Goal: Download file/media

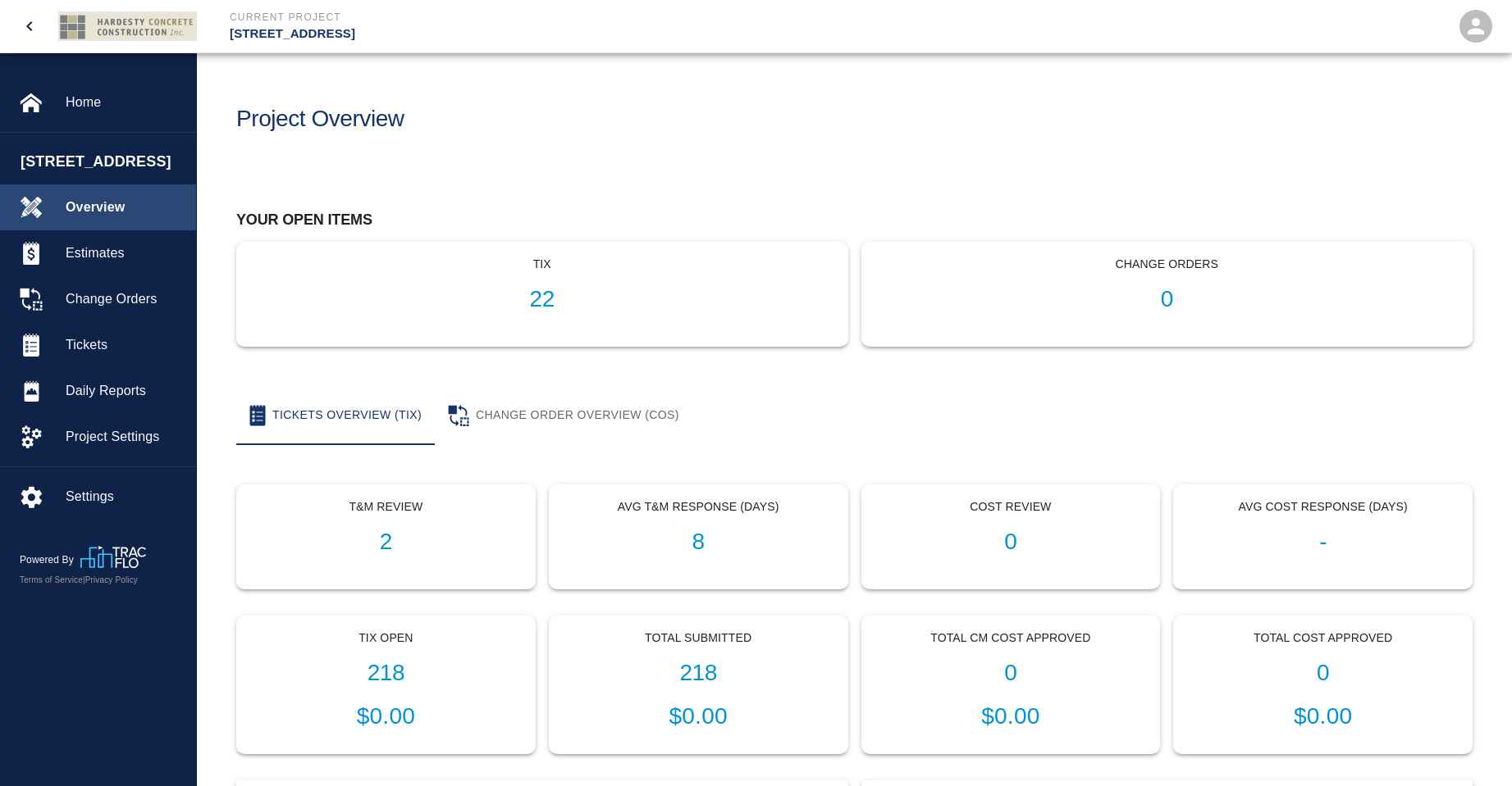
click at [94, 217] on span "Overview" at bounding box center [124, 207] width 118 height 19
click at [389, 663] on h1 "218" at bounding box center [385, 673] width 271 height 27
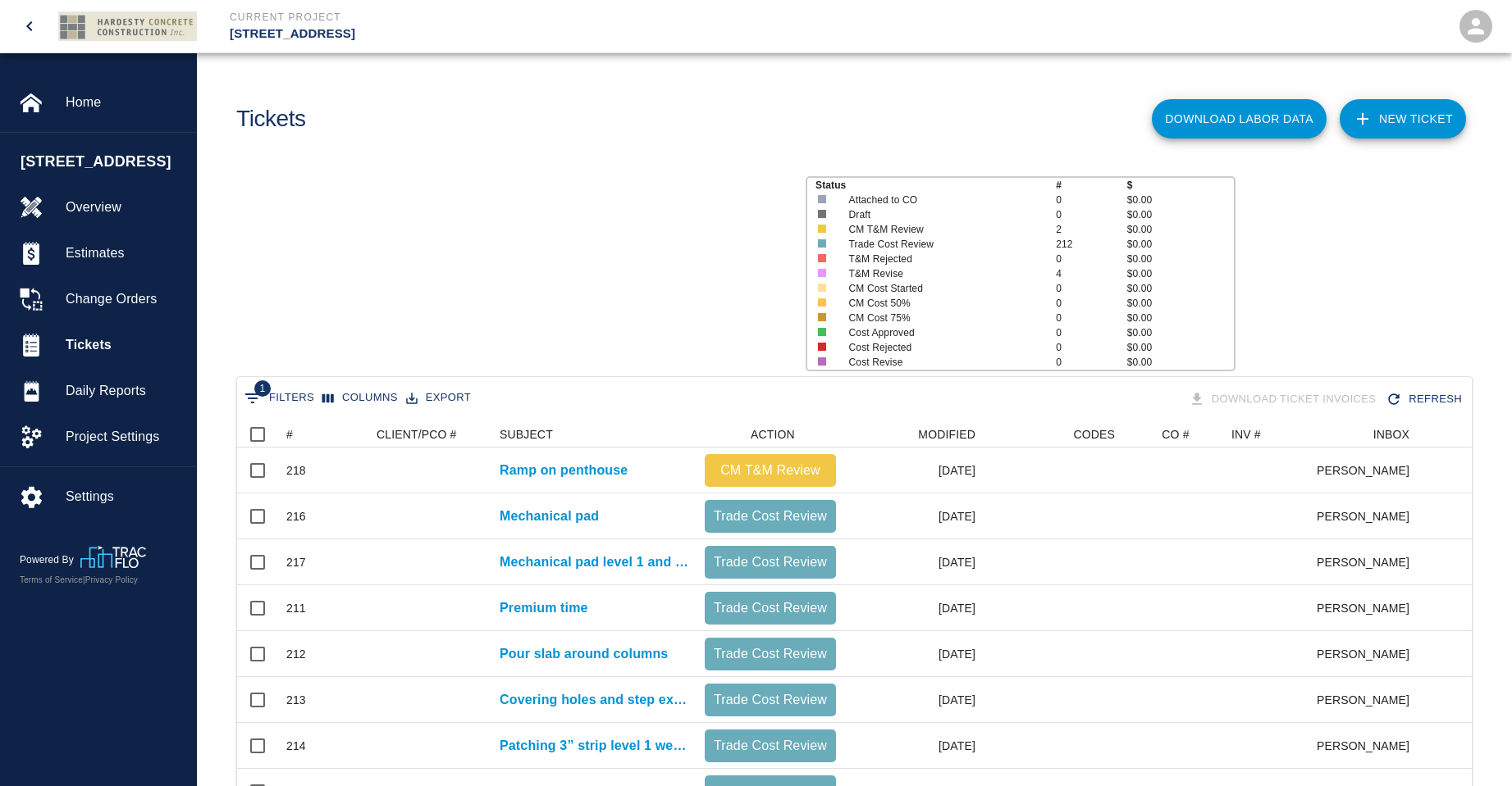
scroll to position [944, 1223]
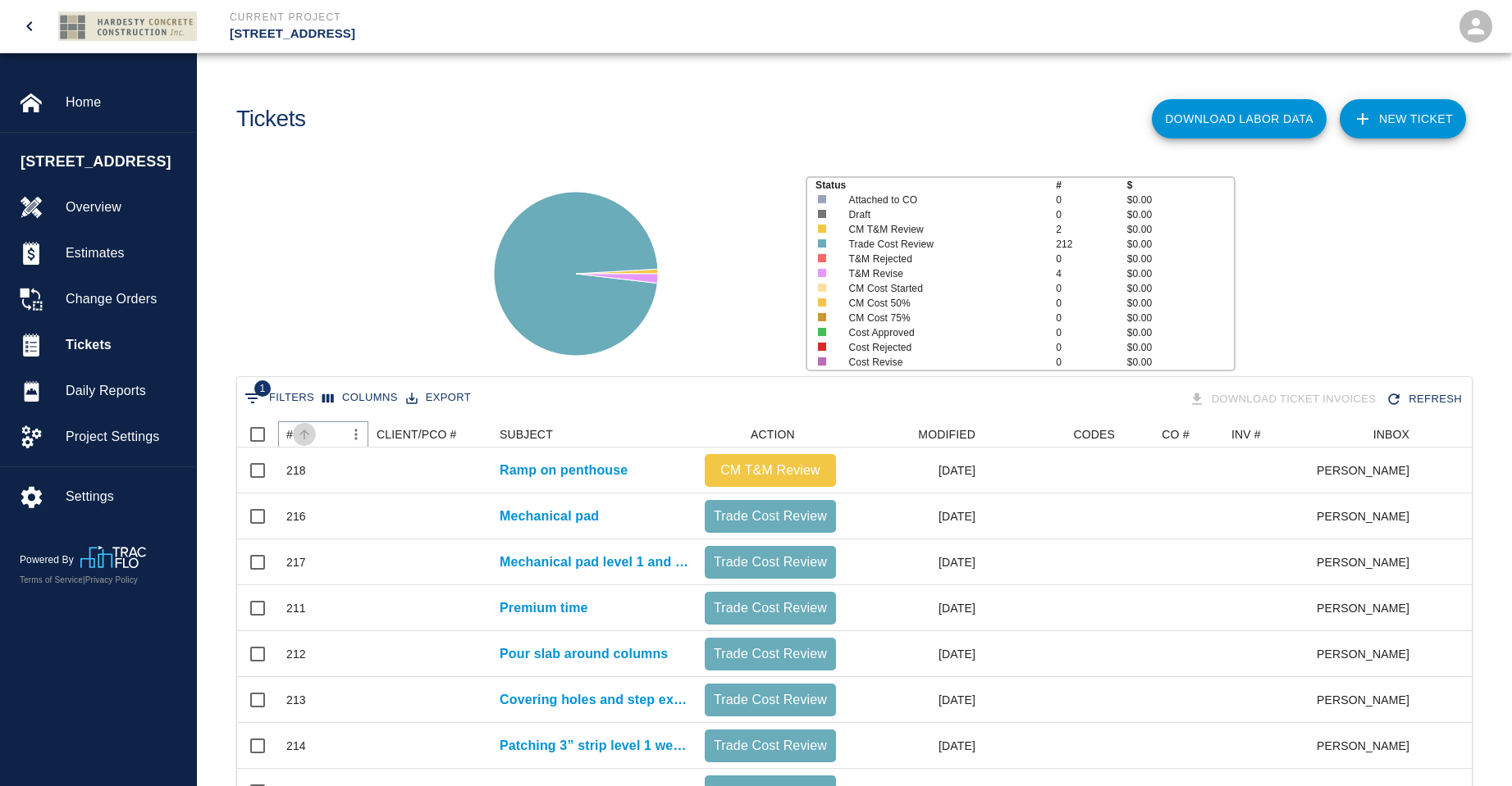
click at [306, 435] on icon "Sort" at bounding box center [304, 434] width 14 height 14
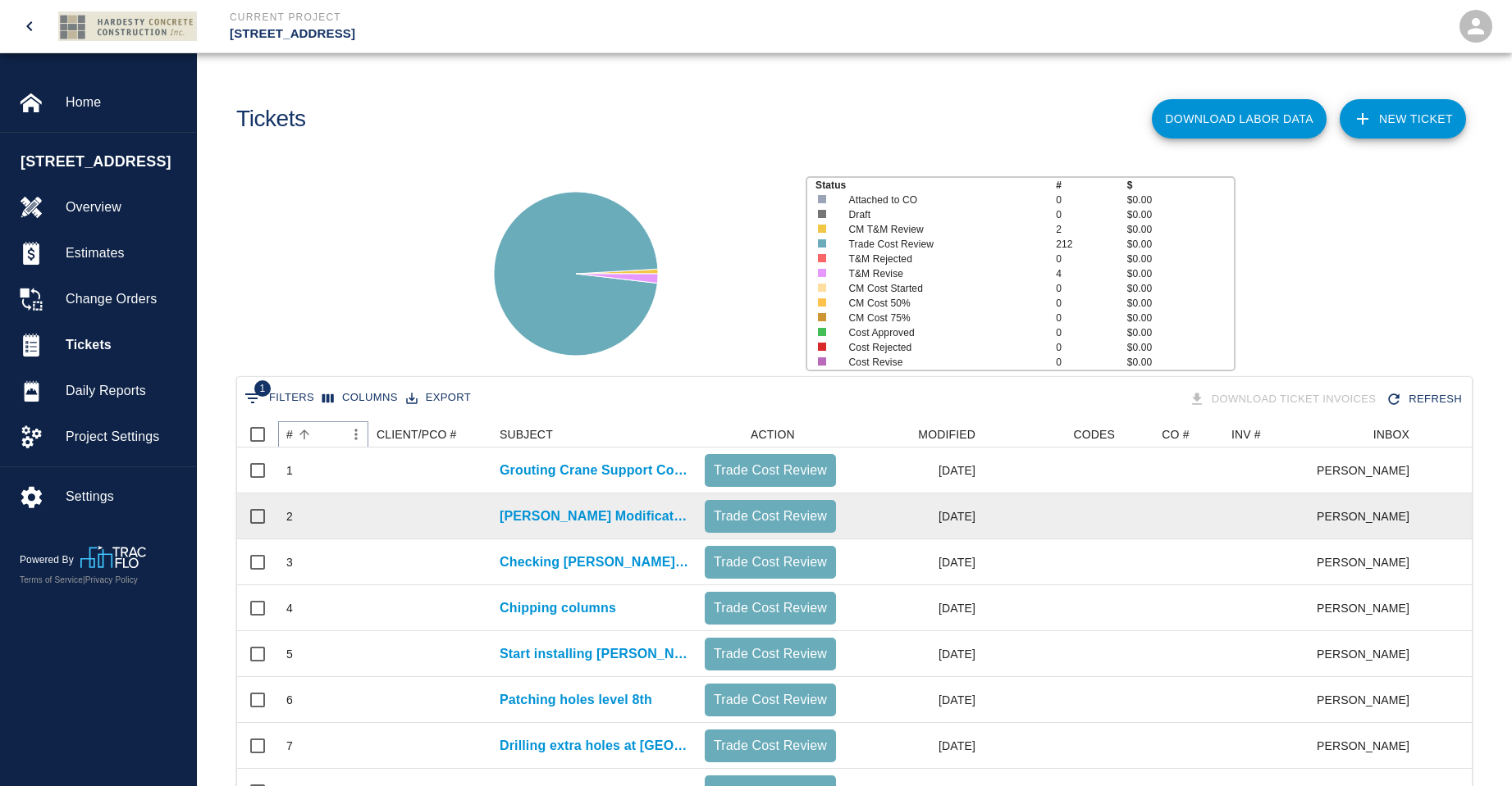
scroll to position [675, 0]
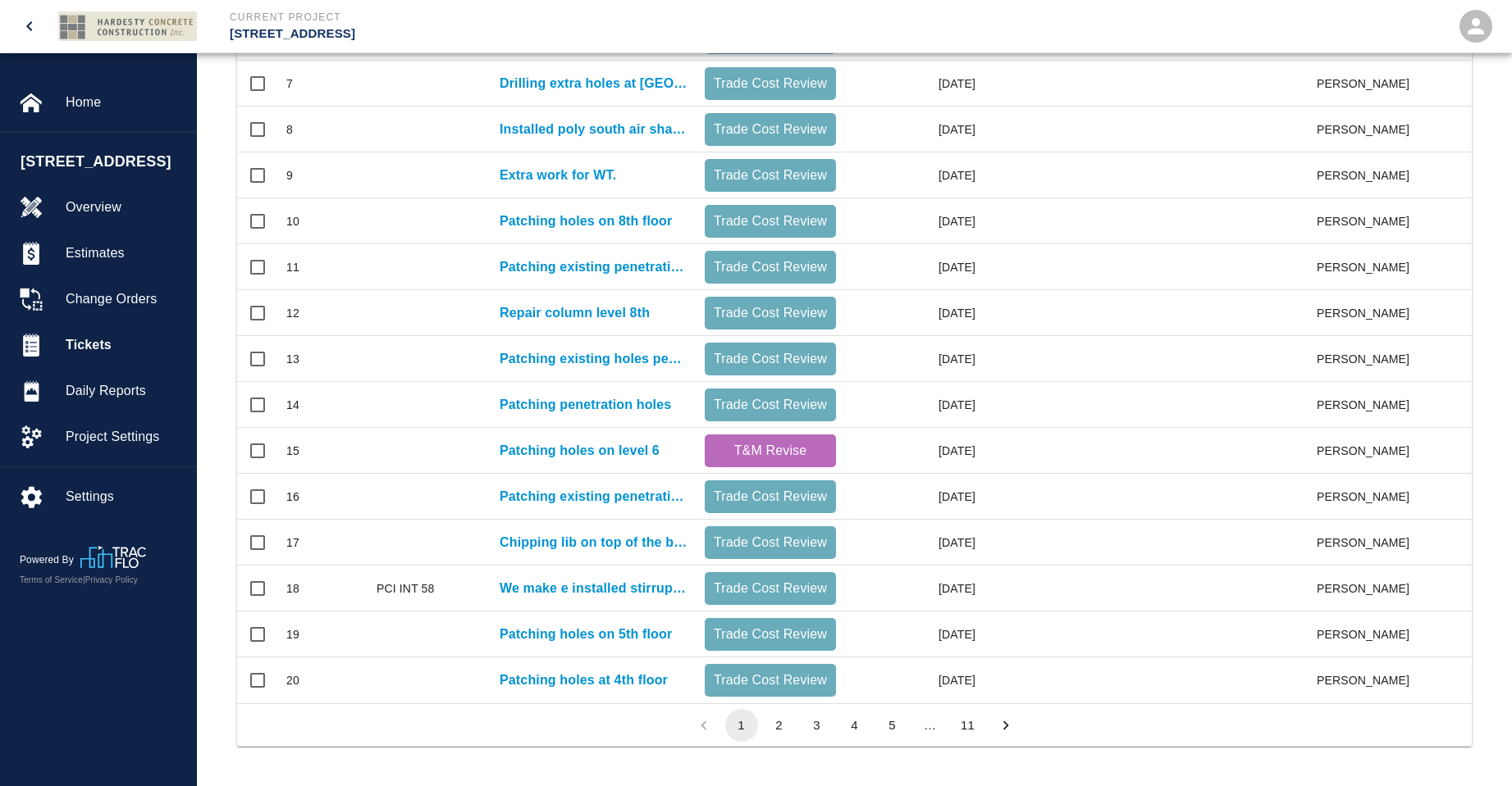
click at [968, 723] on button "11" at bounding box center [968, 725] width 33 height 33
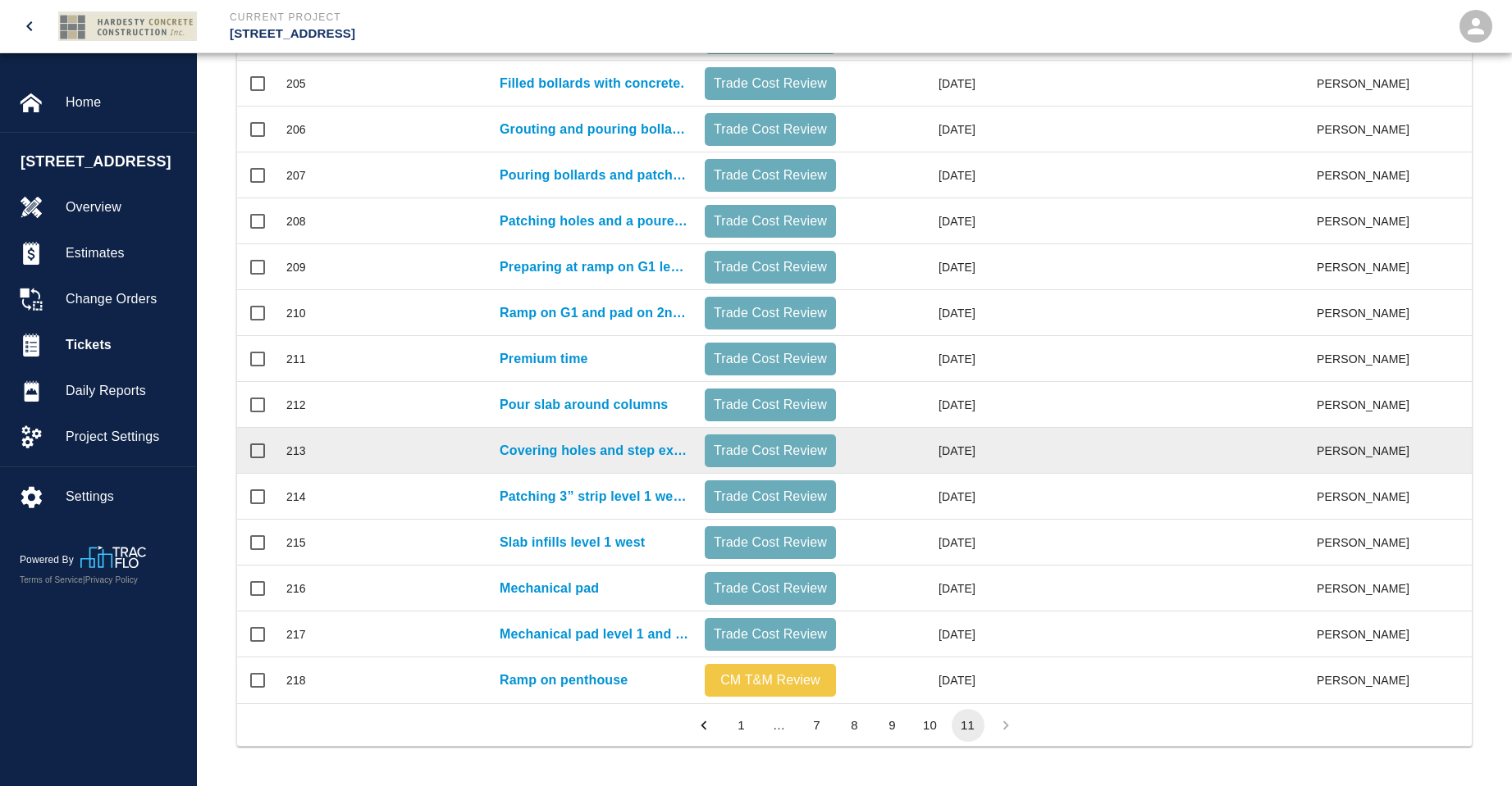
scroll to position [853, 1223]
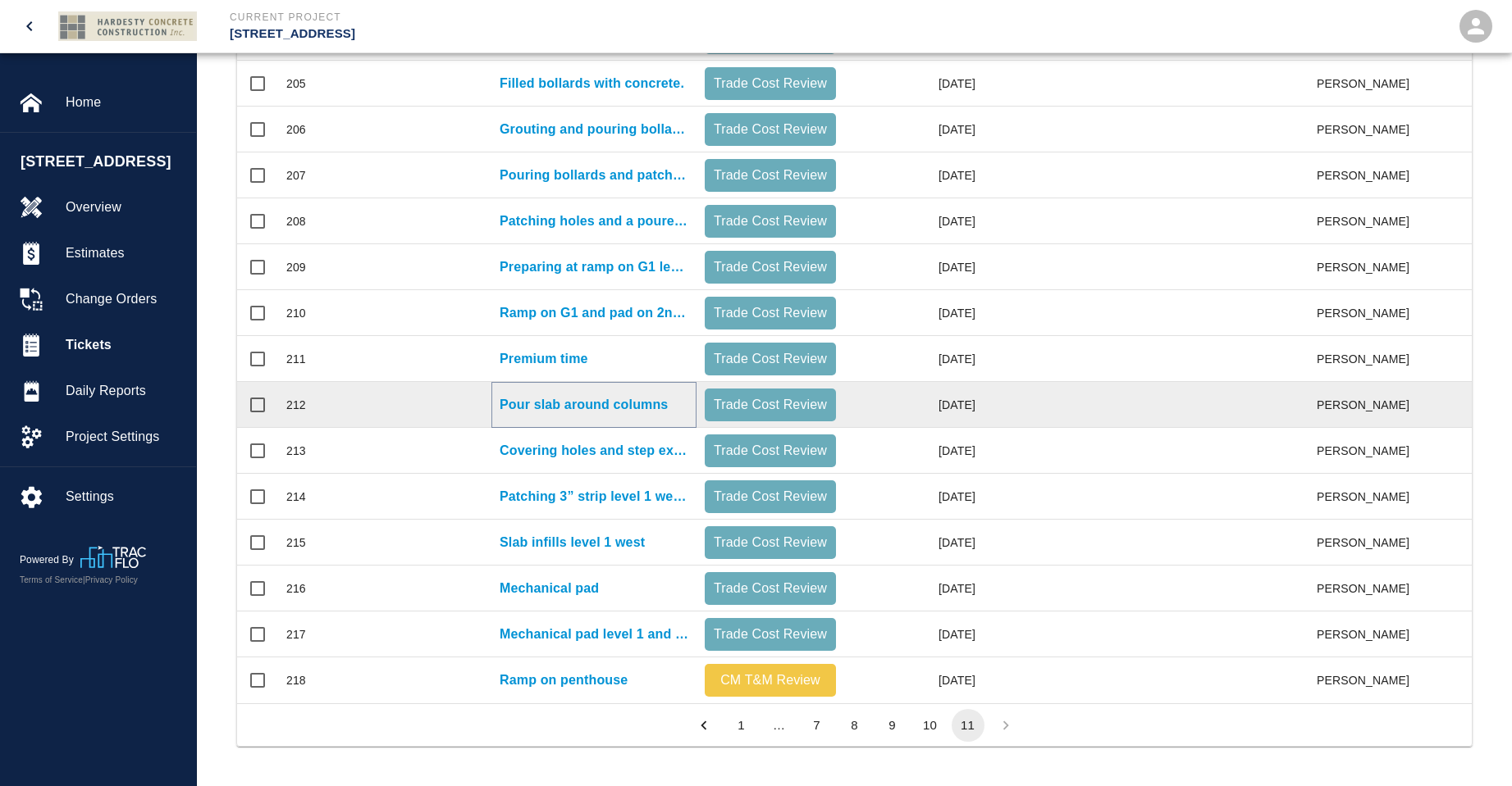
click at [519, 395] on p "Pour slab around columns" at bounding box center [584, 405] width 168 height 19
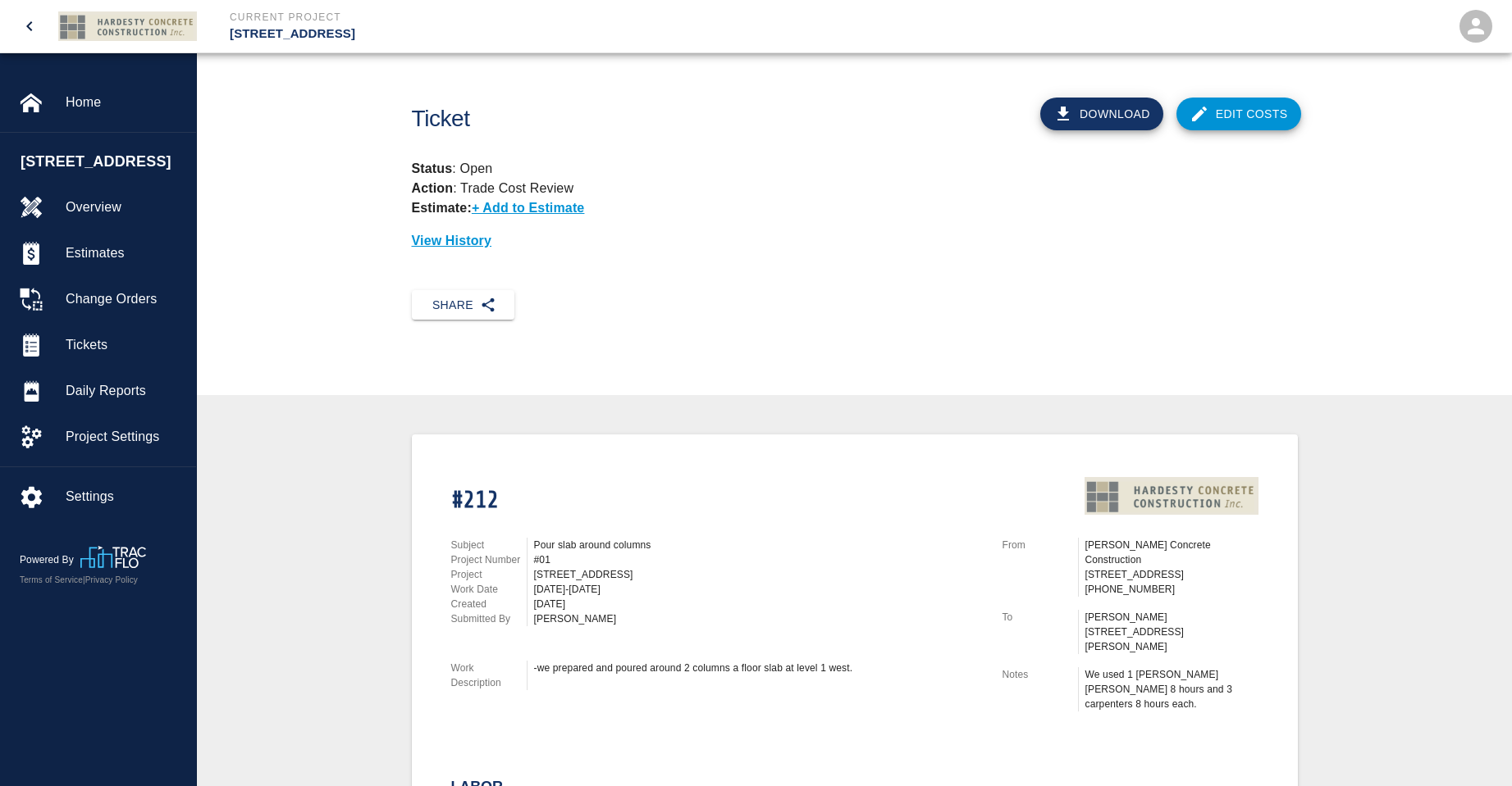
click at [1098, 117] on button "Download" at bounding box center [1102, 114] width 124 height 33
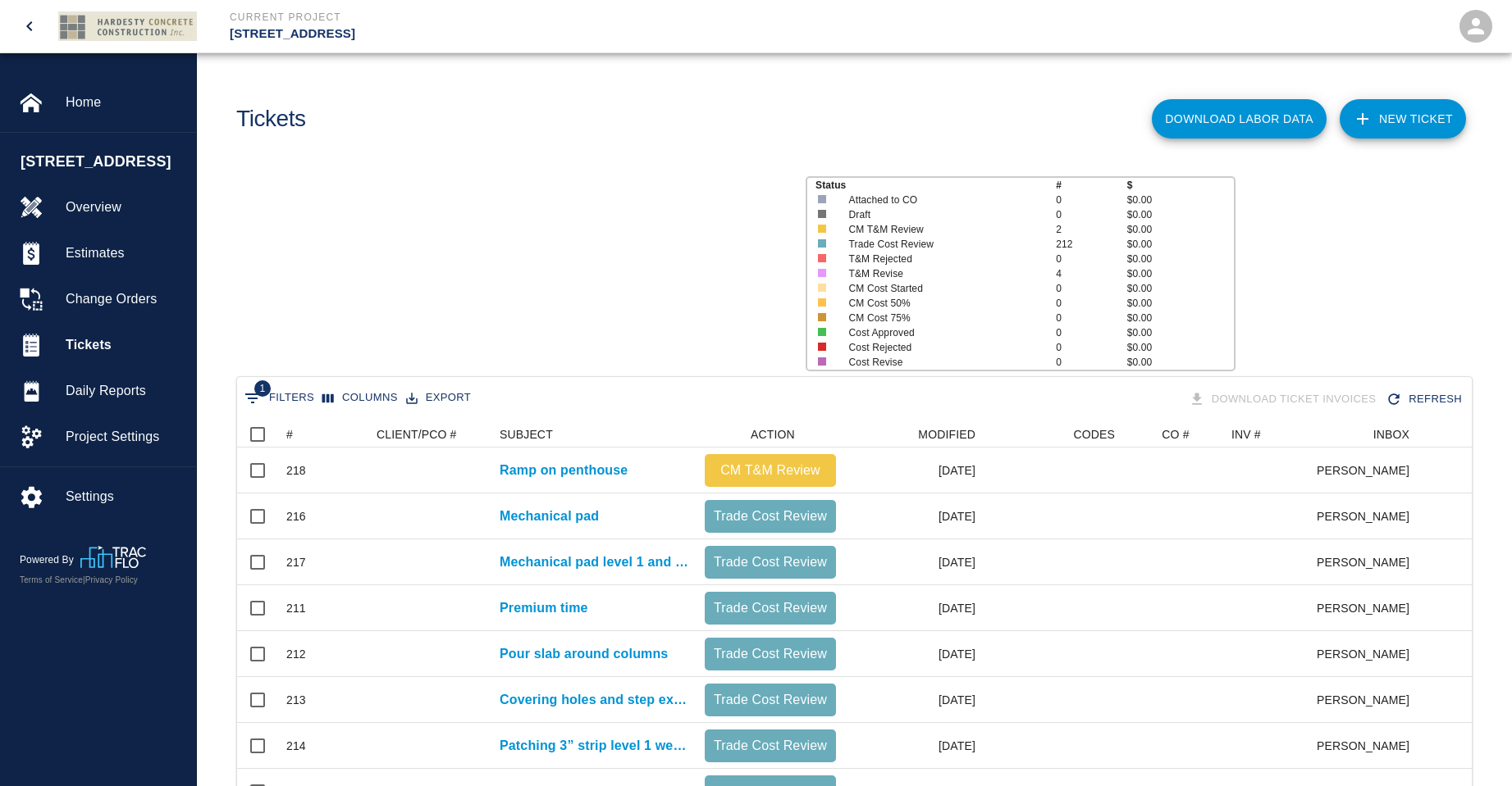
scroll to position [944, 1223]
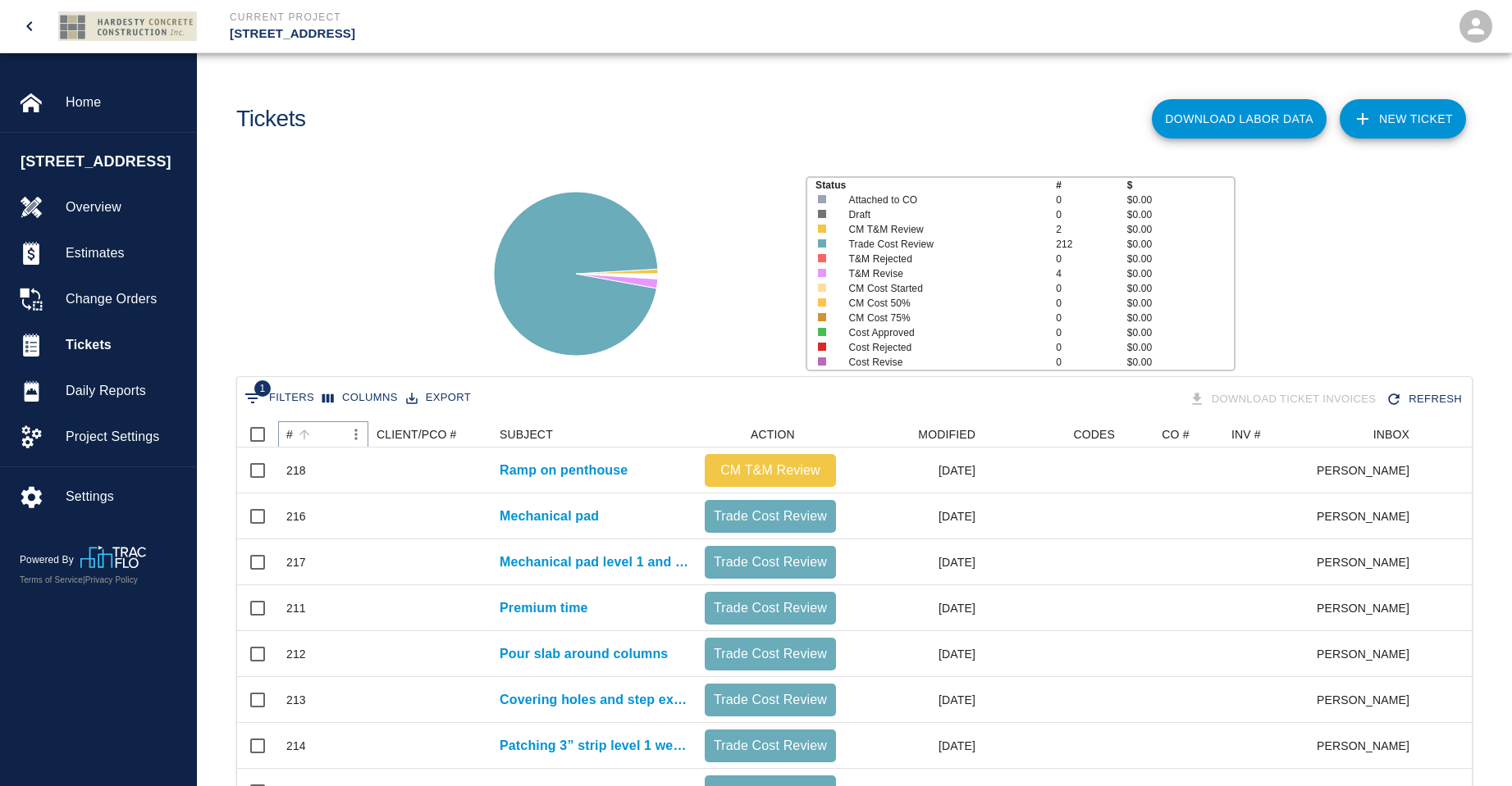
click at [302, 432] on icon "Sort" at bounding box center [304, 434] width 10 height 10
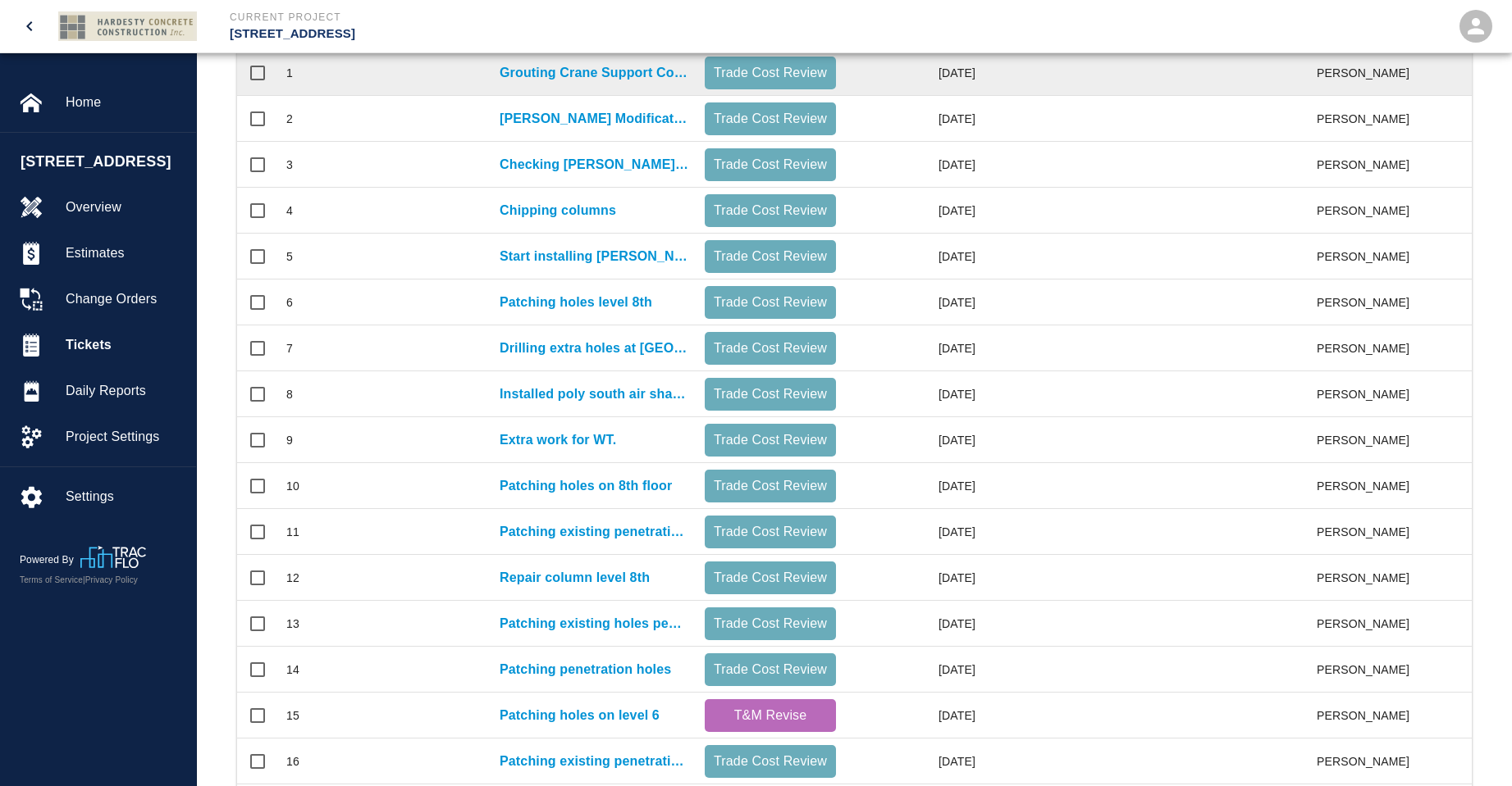
scroll to position [675, 0]
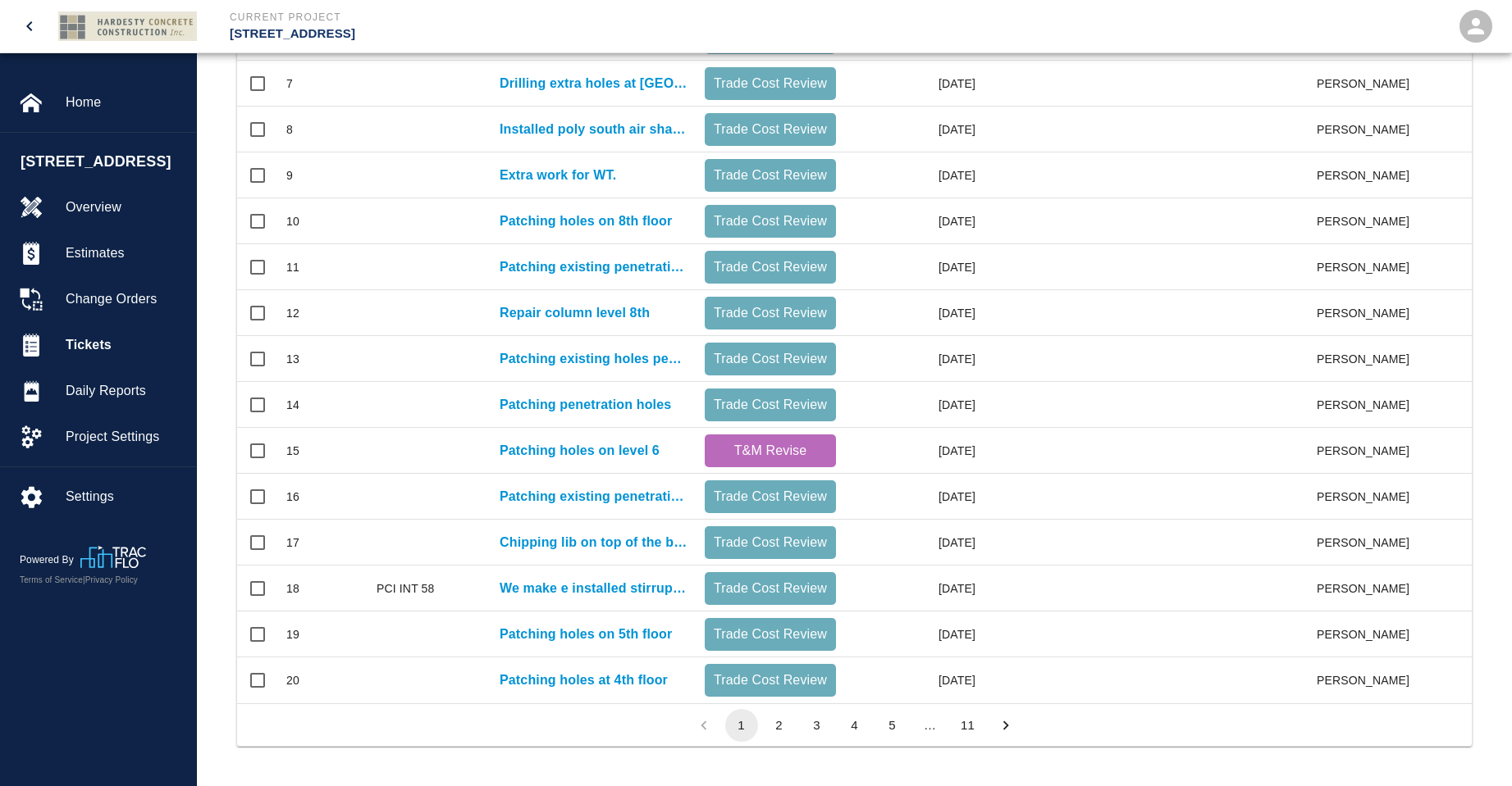
click at [966, 724] on button "11" at bounding box center [968, 725] width 33 height 33
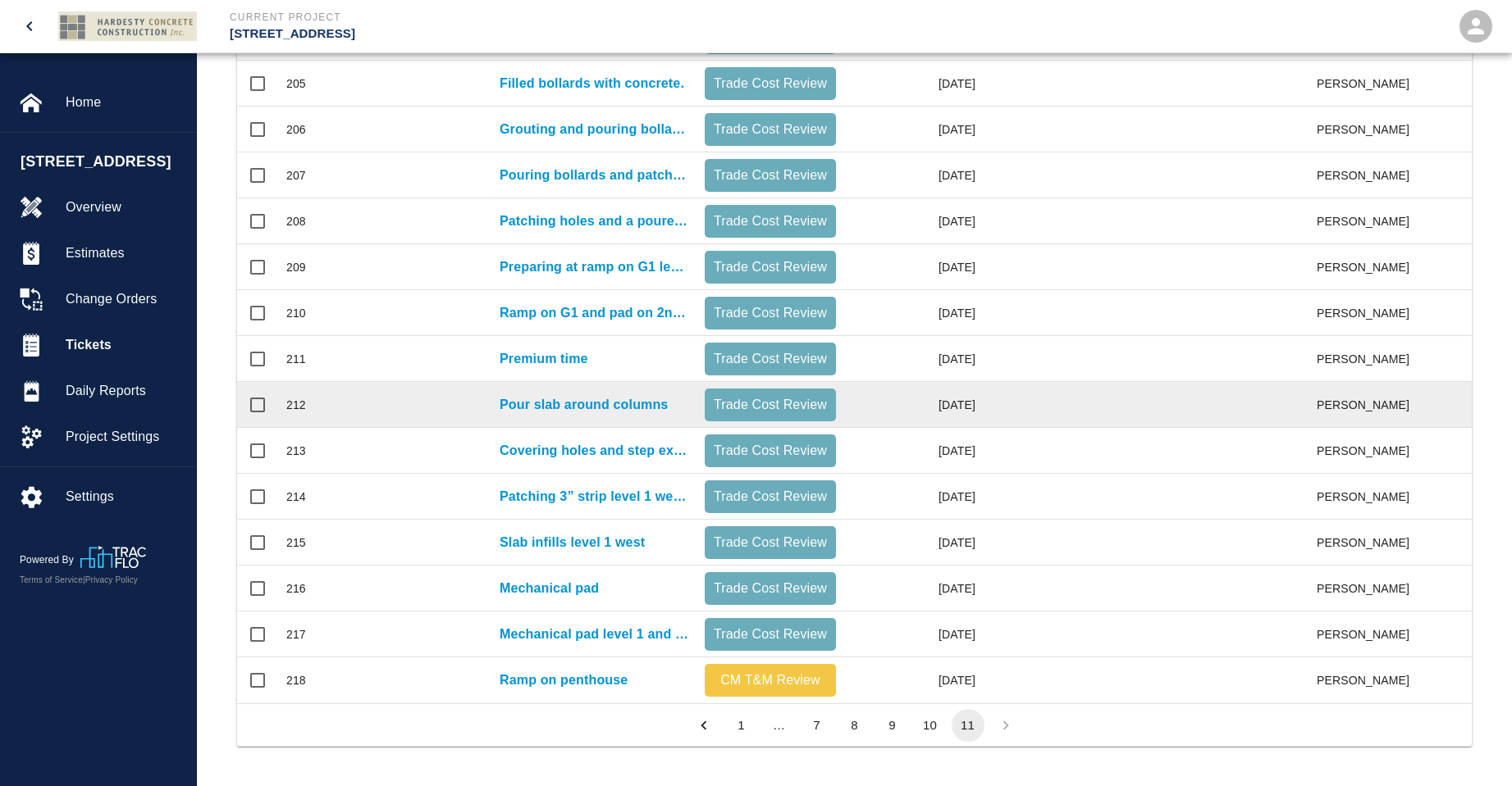
scroll to position [853, 1223]
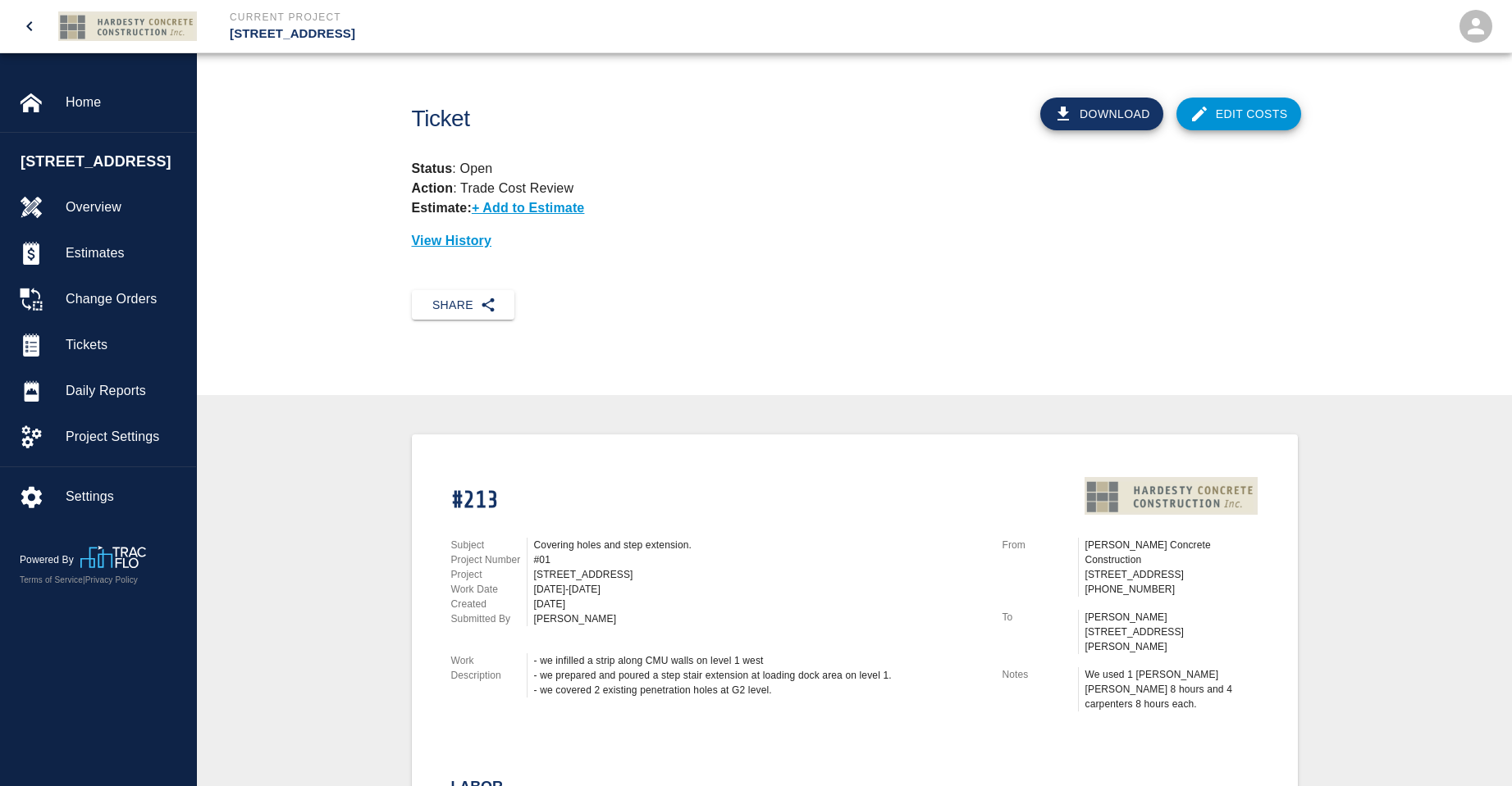
drag, startPoint x: 1110, startPoint y: 109, endPoint x: 1166, endPoint y: 186, distance: 95.2
click at [1110, 109] on button "Download" at bounding box center [1102, 114] width 124 height 33
click at [1101, 115] on button "Download" at bounding box center [1102, 114] width 124 height 33
click at [1126, 111] on button "Download" at bounding box center [1102, 114] width 124 height 33
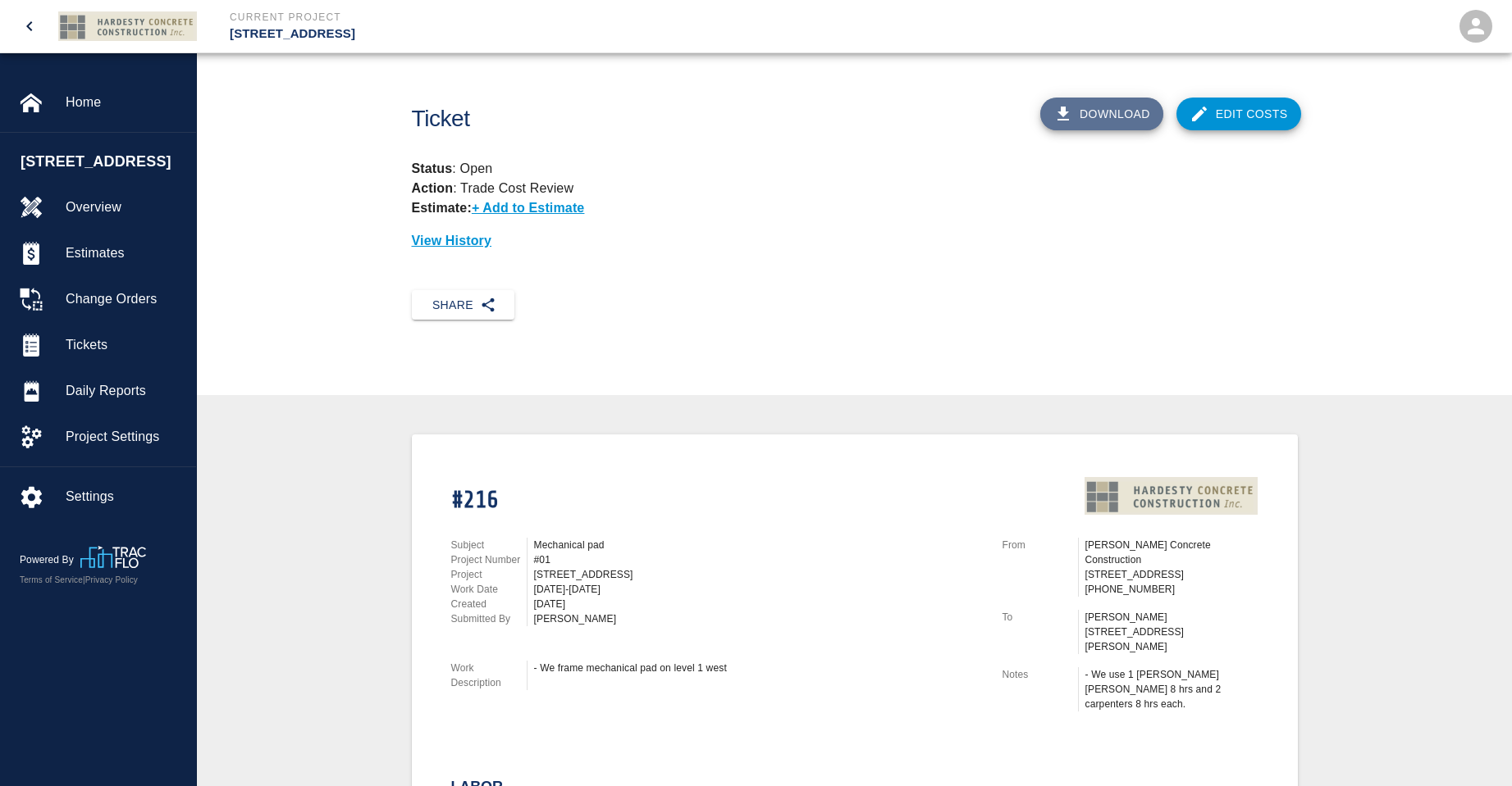
click at [1104, 110] on button "Download" at bounding box center [1102, 114] width 124 height 33
click at [1115, 110] on button "Download" at bounding box center [1102, 114] width 124 height 33
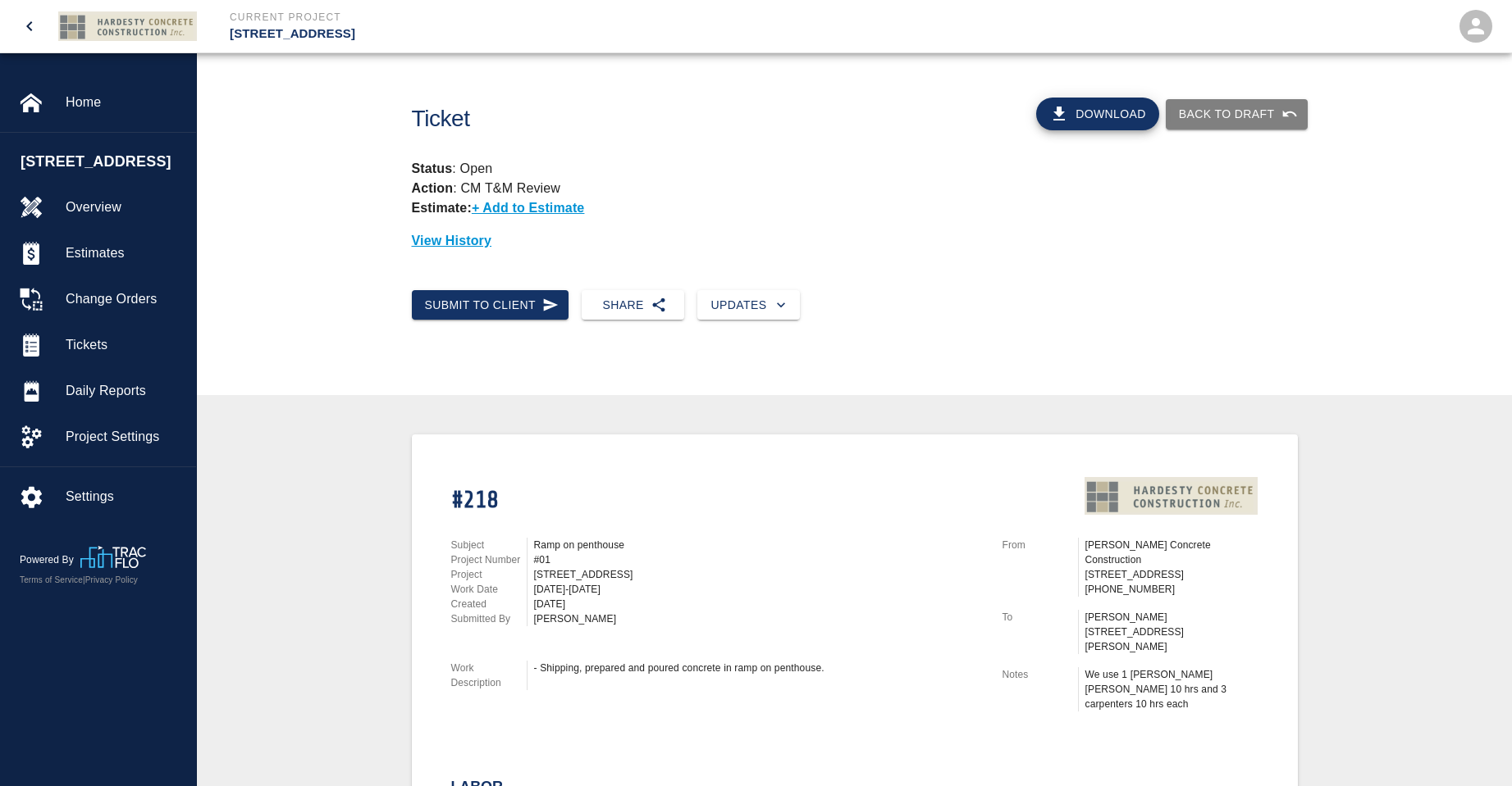
click at [1071, 116] on button "Download" at bounding box center [1098, 114] width 124 height 33
